Goal: Information Seeking & Learning: Learn about a topic

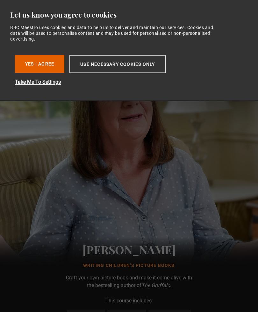
click at [48, 63] on button "Yes I Agree" at bounding box center [39, 64] width 49 height 18
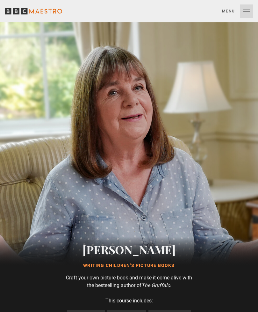
click at [229, 11] on button "Menu Close" at bounding box center [237, 10] width 31 height 13
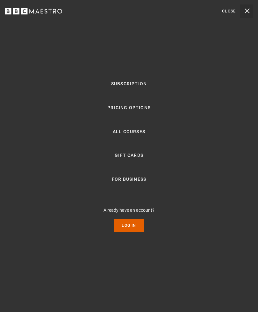
click at [140, 136] on link "All Courses" at bounding box center [129, 132] width 33 height 8
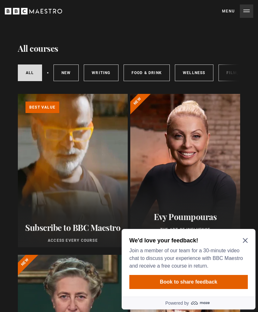
click at [102, 74] on link "Writing" at bounding box center [101, 72] width 34 height 17
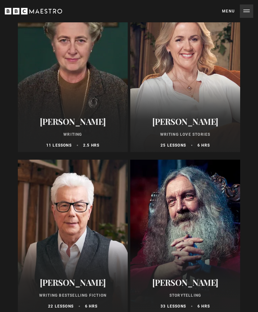
scroll to position [256, 0]
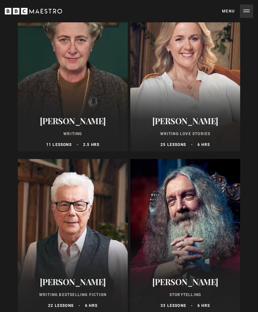
click at [206, 115] on div "[PERSON_NAME] Writing Love Stories 25 lessons 6 hrs" at bounding box center [185, 131] width 110 height 39
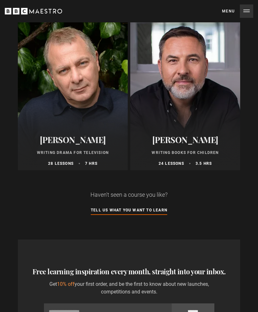
scroll to position [1041, 0]
click at [195, 132] on div "David Walliams Writing Books for Children 24 lessons 3.5 hrs" at bounding box center [185, 150] width 110 height 39
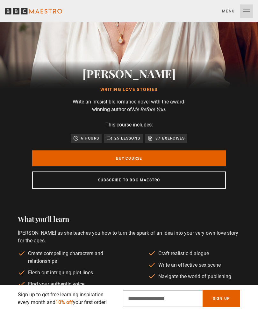
scroll to position [188, 0]
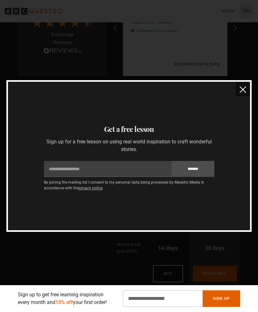
scroll to position [1210, 0]
